Goal: Check status: Check status

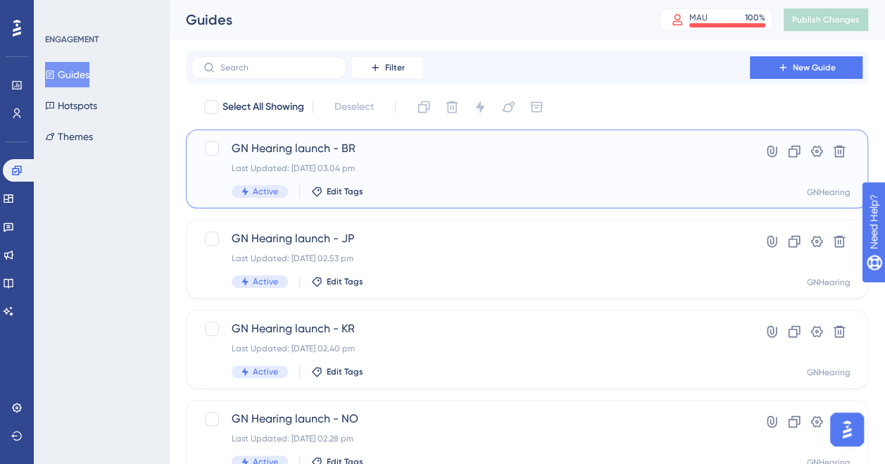
click at [304, 144] on span "GN Hearing launch - BR" at bounding box center [471, 148] width 478 height 17
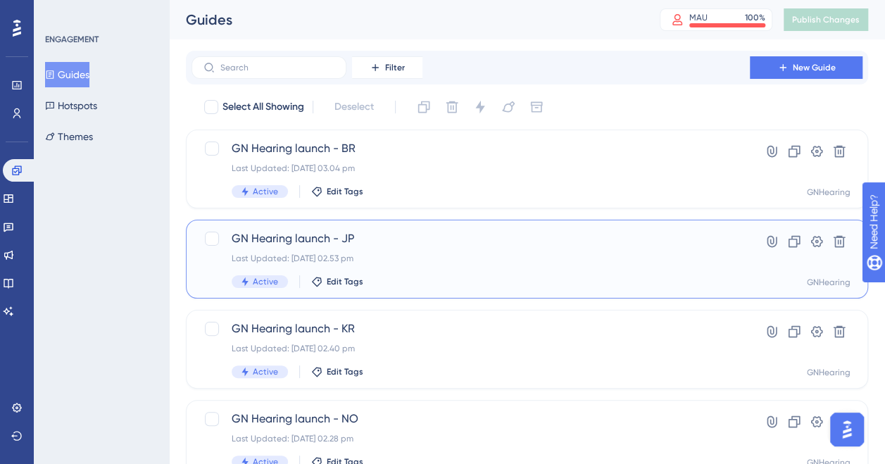
click at [300, 246] on span "GN Hearing launch - JP" at bounding box center [471, 238] width 478 height 17
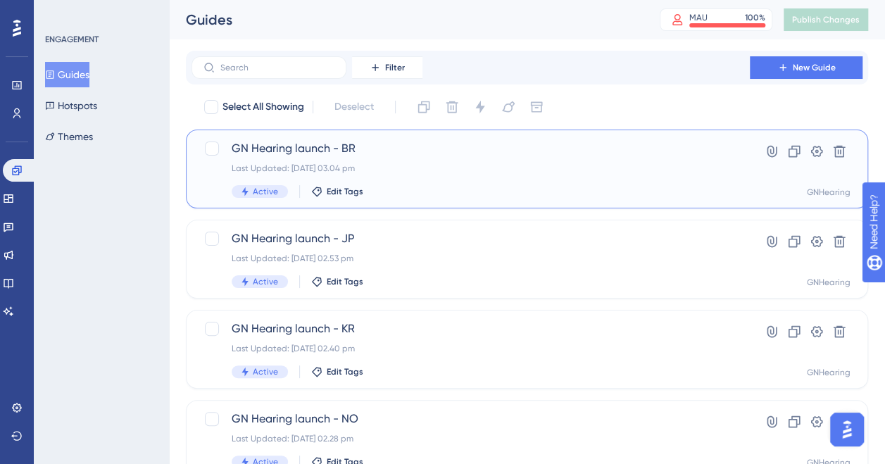
click at [276, 146] on span "GN Hearing launch - BR" at bounding box center [471, 148] width 478 height 17
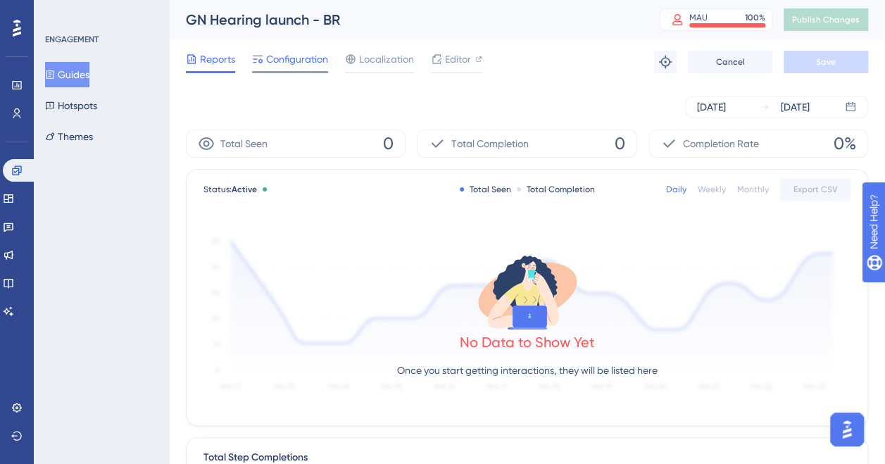
click at [303, 54] on span "Configuration" at bounding box center [297, 59] width 62 height 17
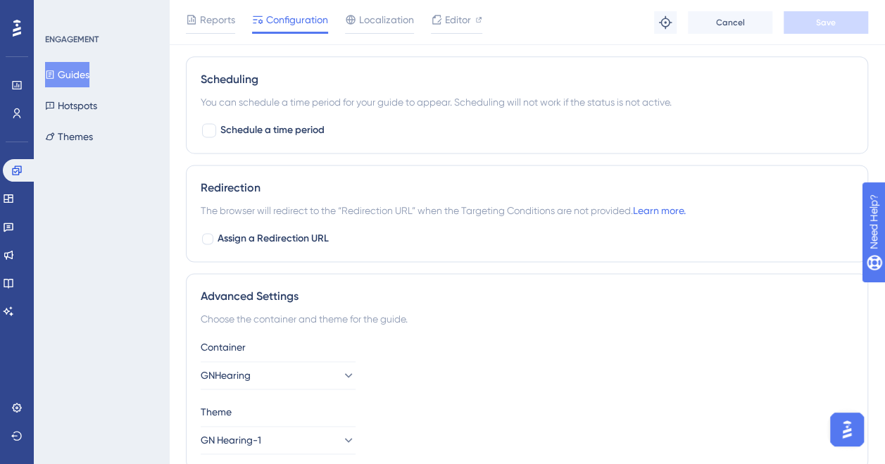
scroll to position [872, 0]
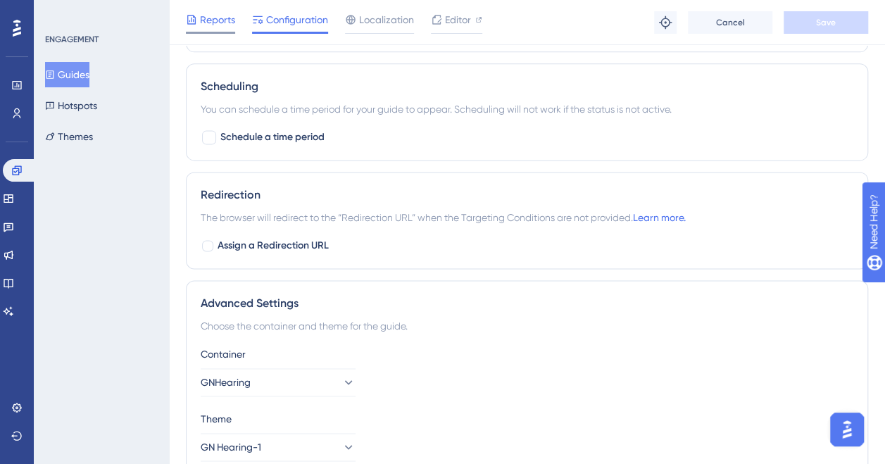
click at [213, 13] on span "Reports" at bounding box center [217, 19] width 35 height 17
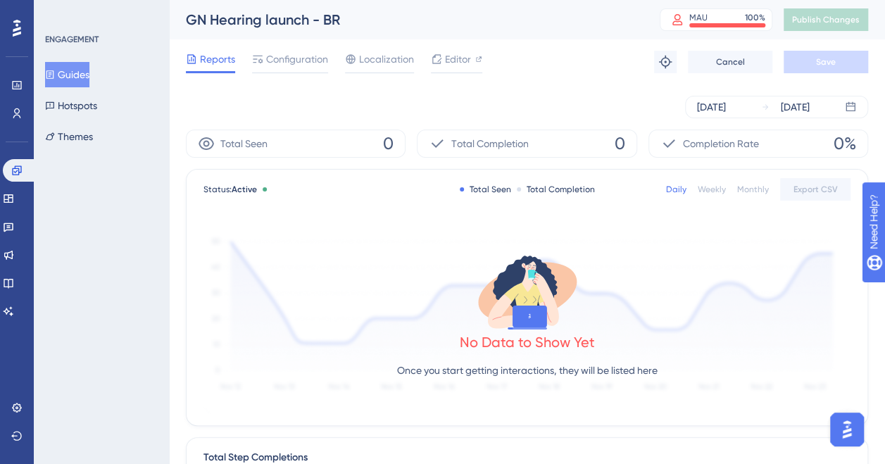
click at [70, 75] on button "Guides" at bounding box center [67, 74] width 44 height 25
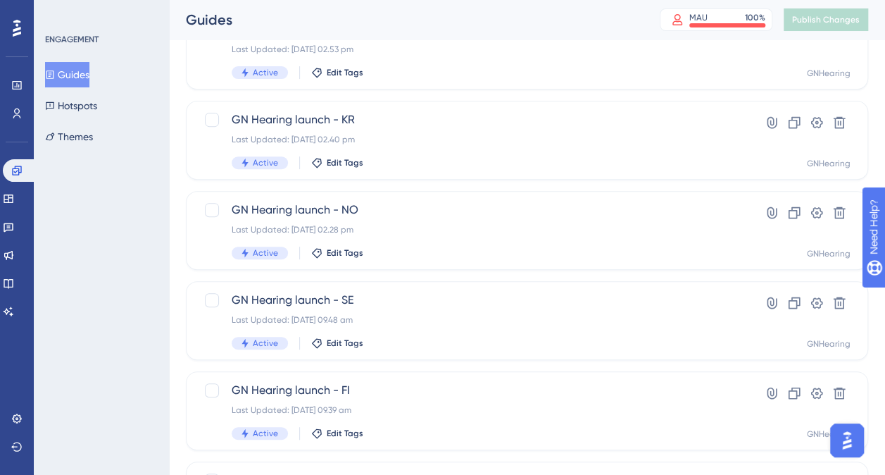
scroll to position [211, 0]
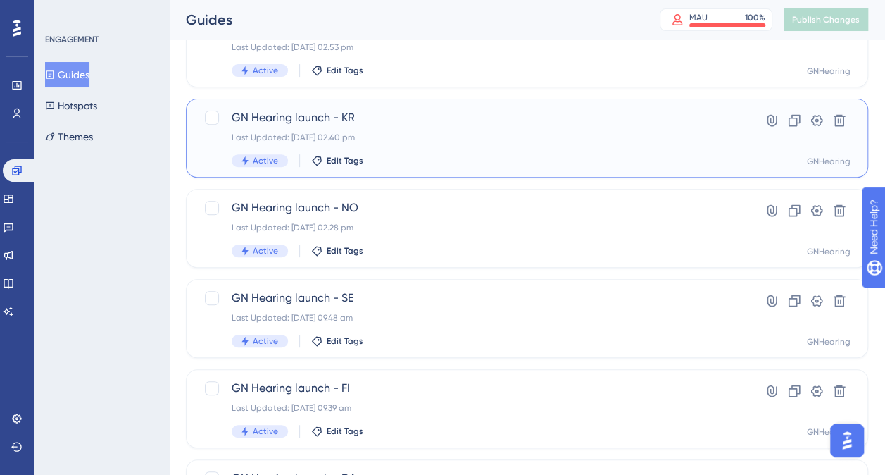
click at [310, 112] on span "GN Hearing launch - KR" at bounding box center [471, 117] width 478 height 17
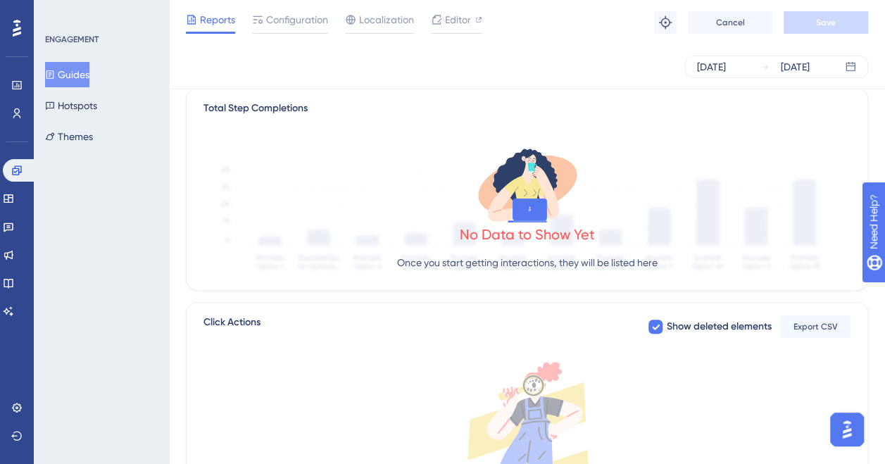
scroll to position [518, 0]
